Goal: Check status: Check status

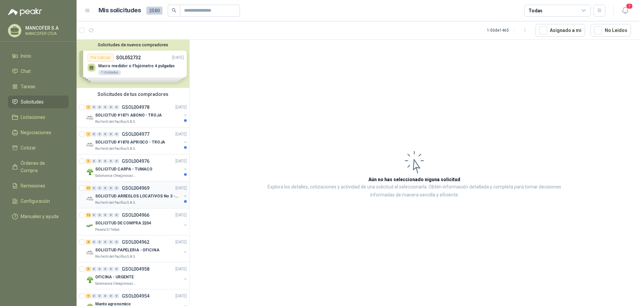
click at [114, 196] on p "SOLICITUD ARREGLOS LOCATIVOS No 3 - PICHINDE" at bounding box center [136, 196] width 83 height 6
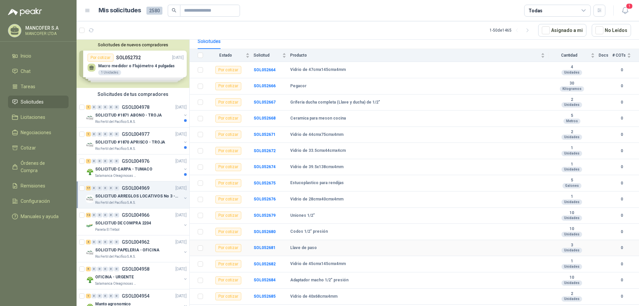
scroll to position [95, 0]
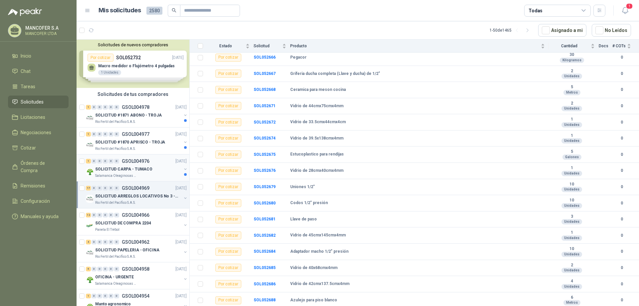
click at [114, 168] on p "SOLICITUD CARPA - TUMACO" at bounding box center [123, 169] width 57 height 6
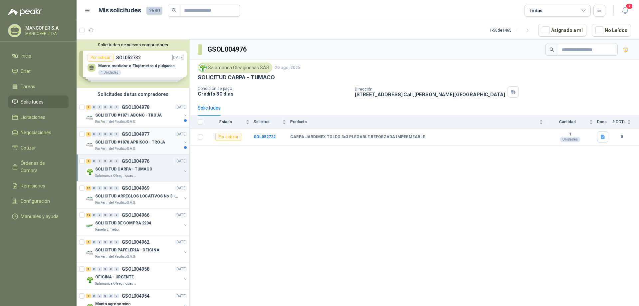
click at [115, 141] on p "SOLICITUD #1870 APRISCO - TROJA" at bounding box center [130, 142] width 70 height 6
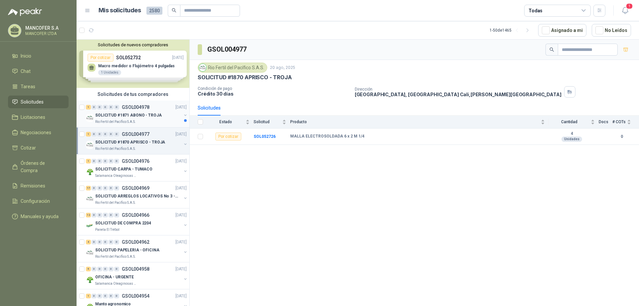
click at [118, 113] on p "SOLICITUD #1871 ABONO - TROJA" at bounding box center [128, 115] width 67 height 6
